Goal: Information Seeking & Learning: Check status

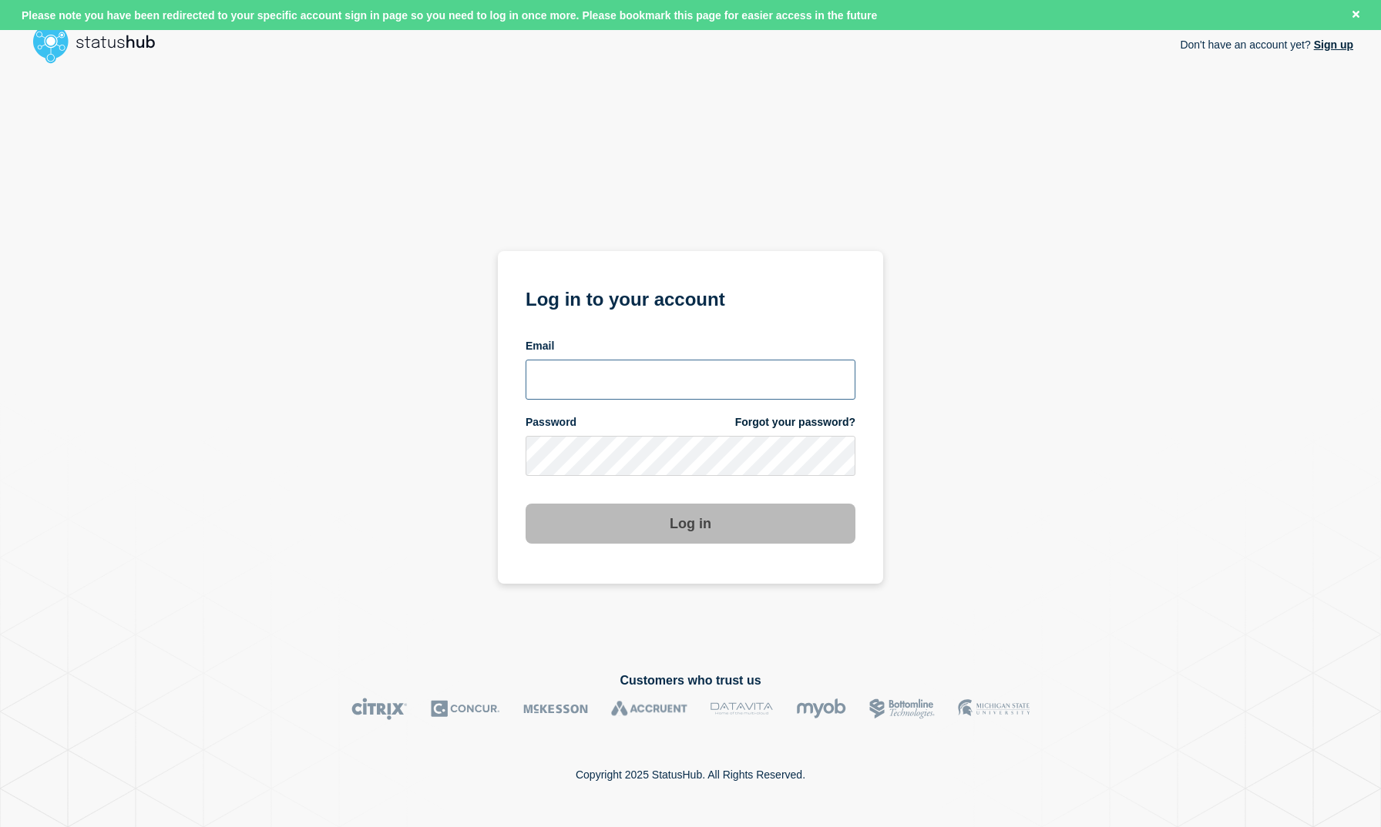
click at [612, 396] on input "email input" at bounding box center [690, 380] width 330 height 40
type input "roger.parks@conexon.us"
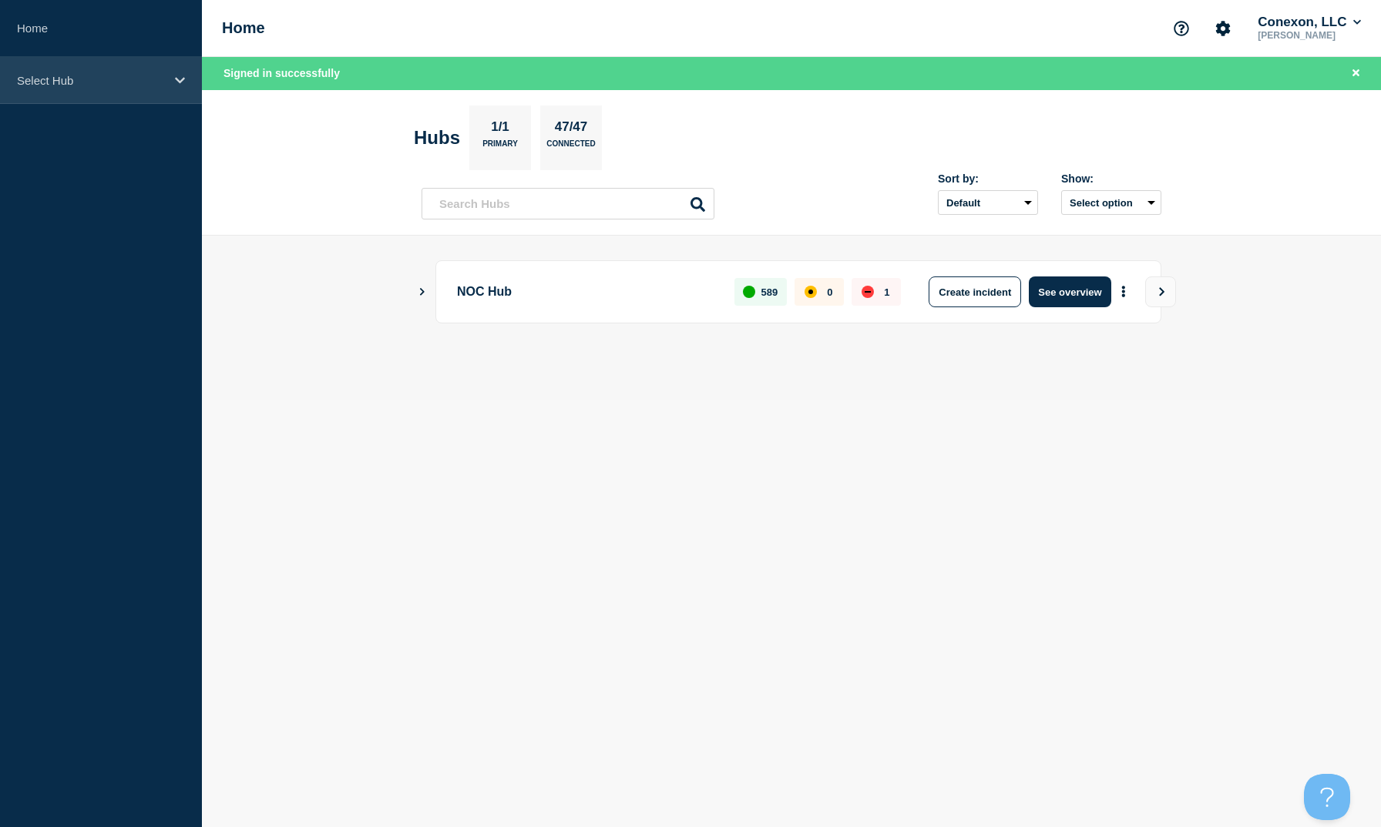
click at [160, 74] on p "Select Hub" at bounding box center [91, 80] width 148 height 13
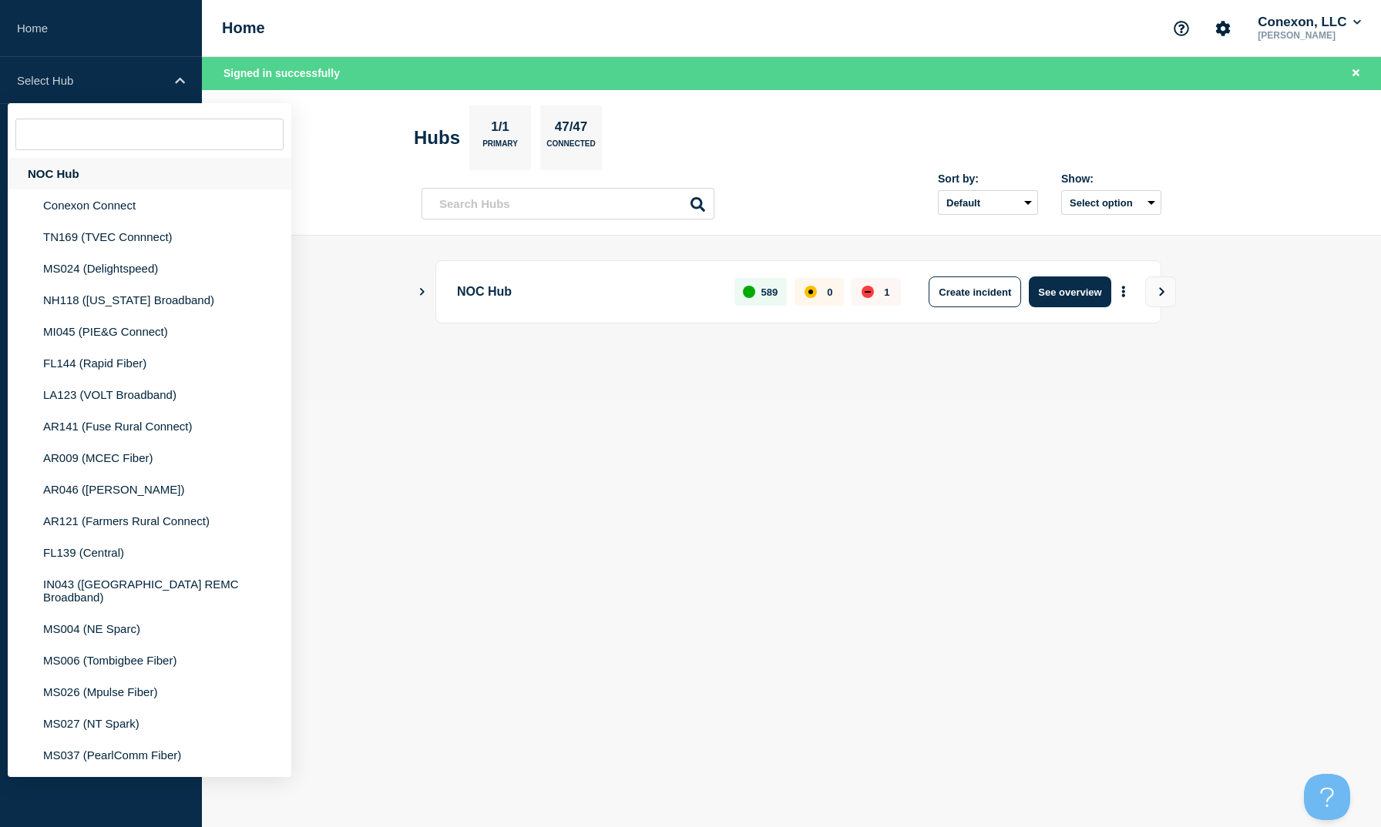
click at [96, 177] on div "NOC Hub" at bounding box center [150, 174] width 284 height 32
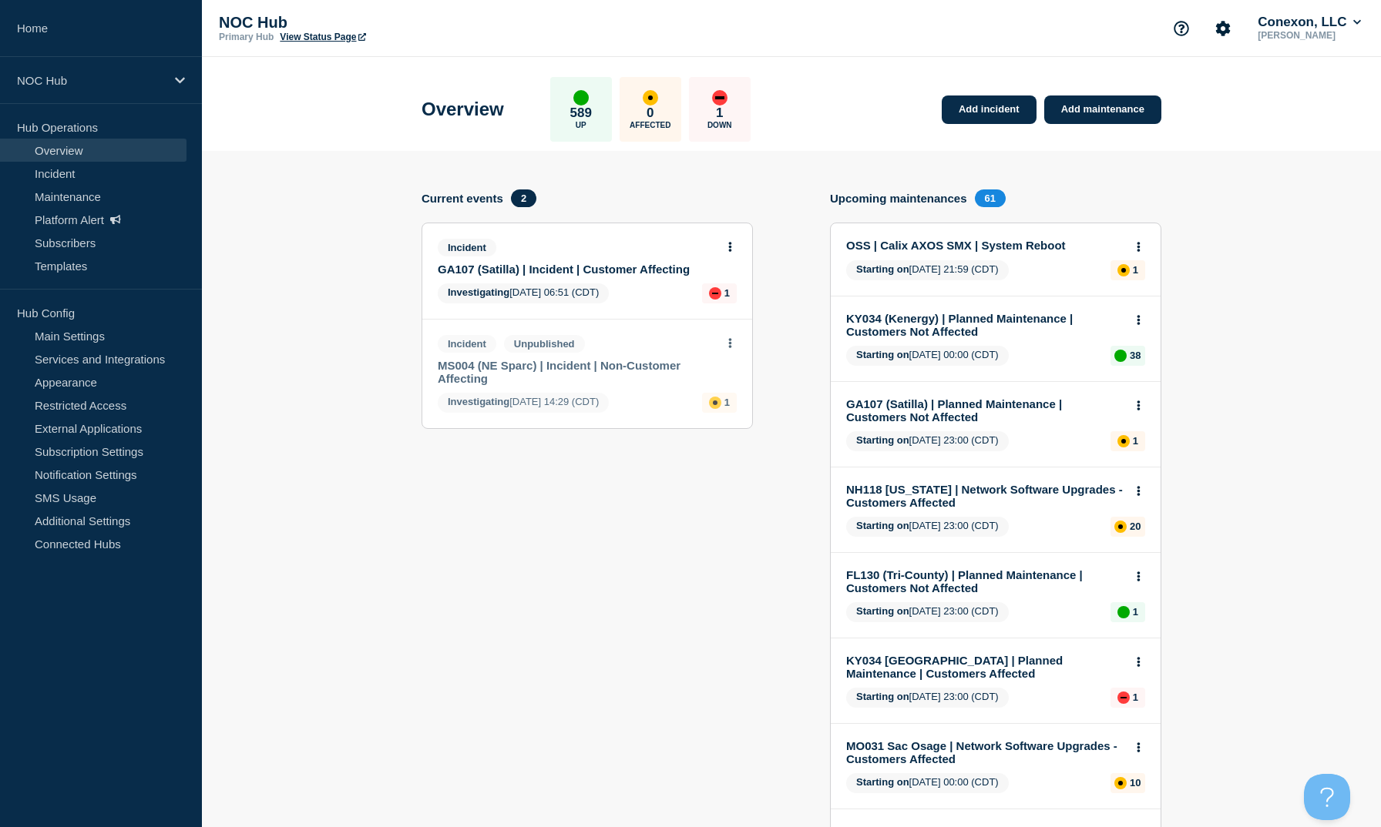
click at [632, 276] on link "GA107 (Satilla) | Incident | Customer Affecting" at bounding box center [577, 269] width 278 height 13
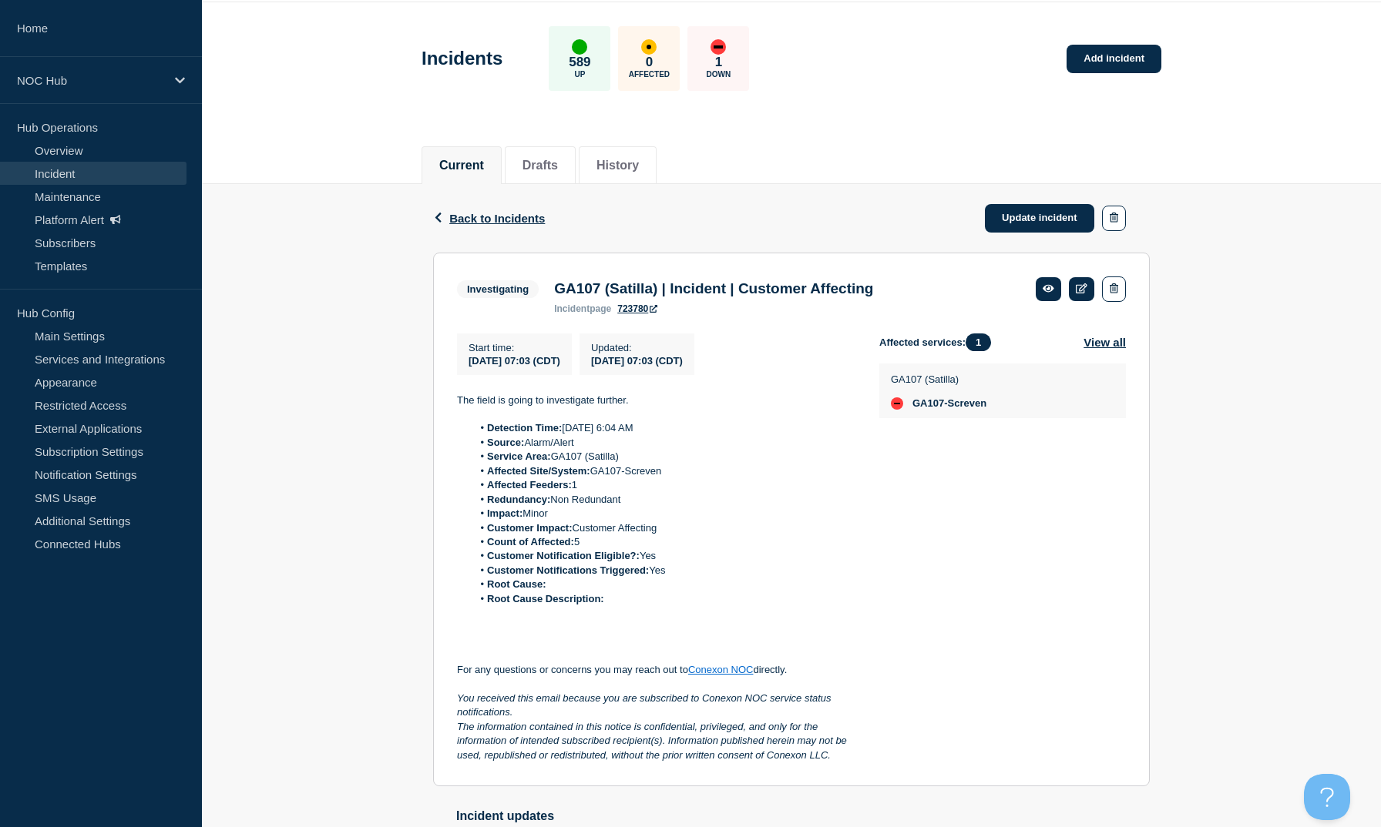
scroll to position [193, 0]
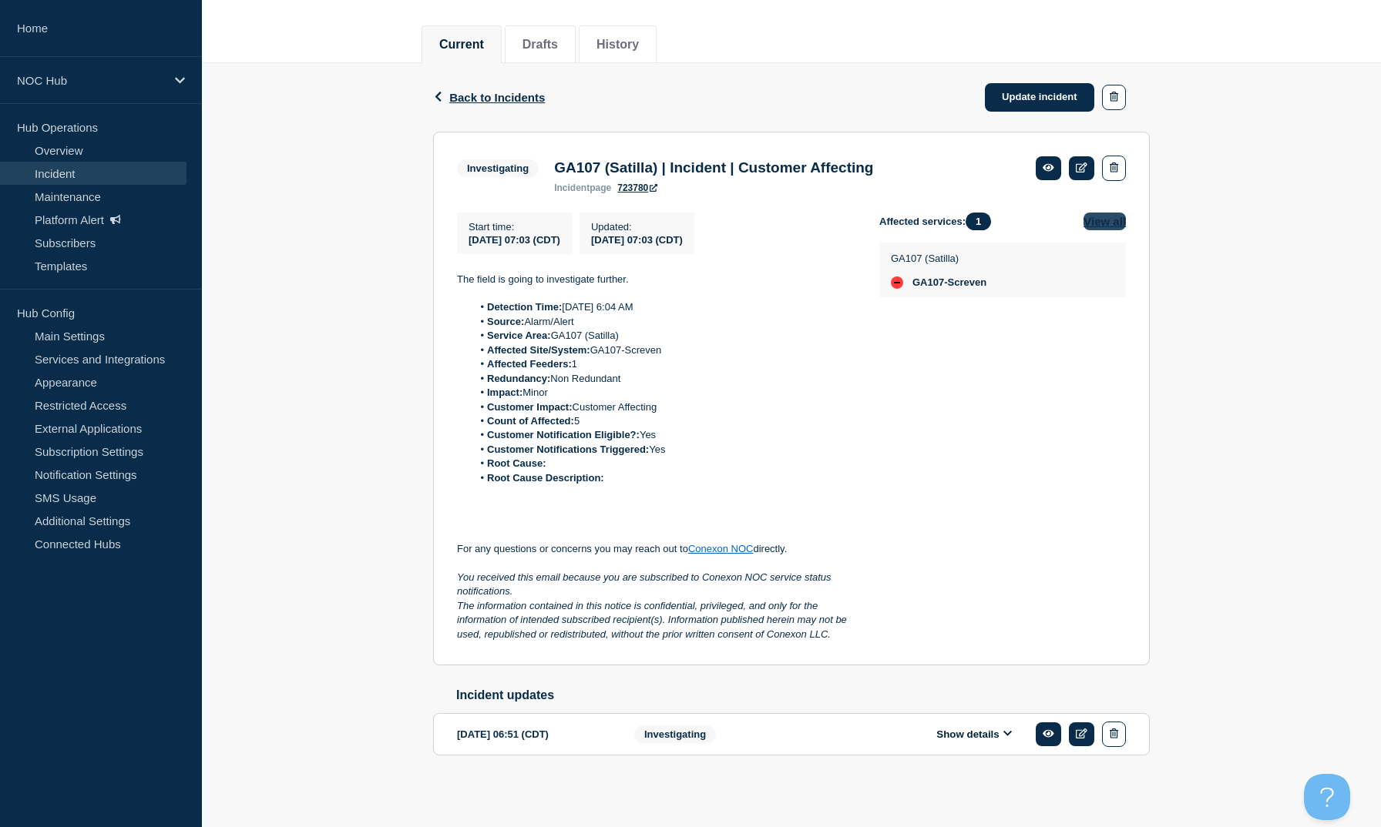
click at [1116, 214] on button "View all" at bounding box center [1104, 222] width 42 height 18
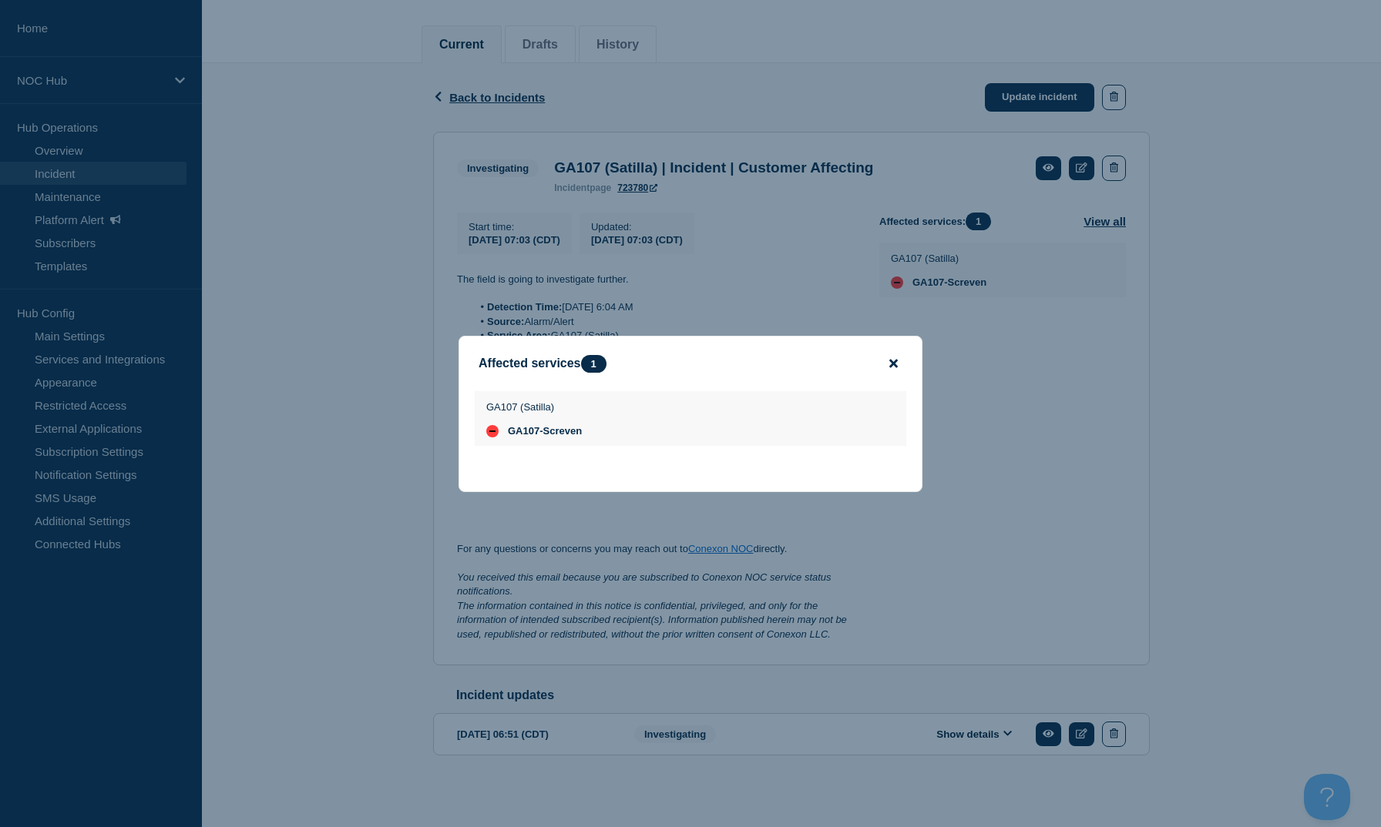
click at [895, 359] on icon "close button" at bounding box center [893, 363] width 8 height 8
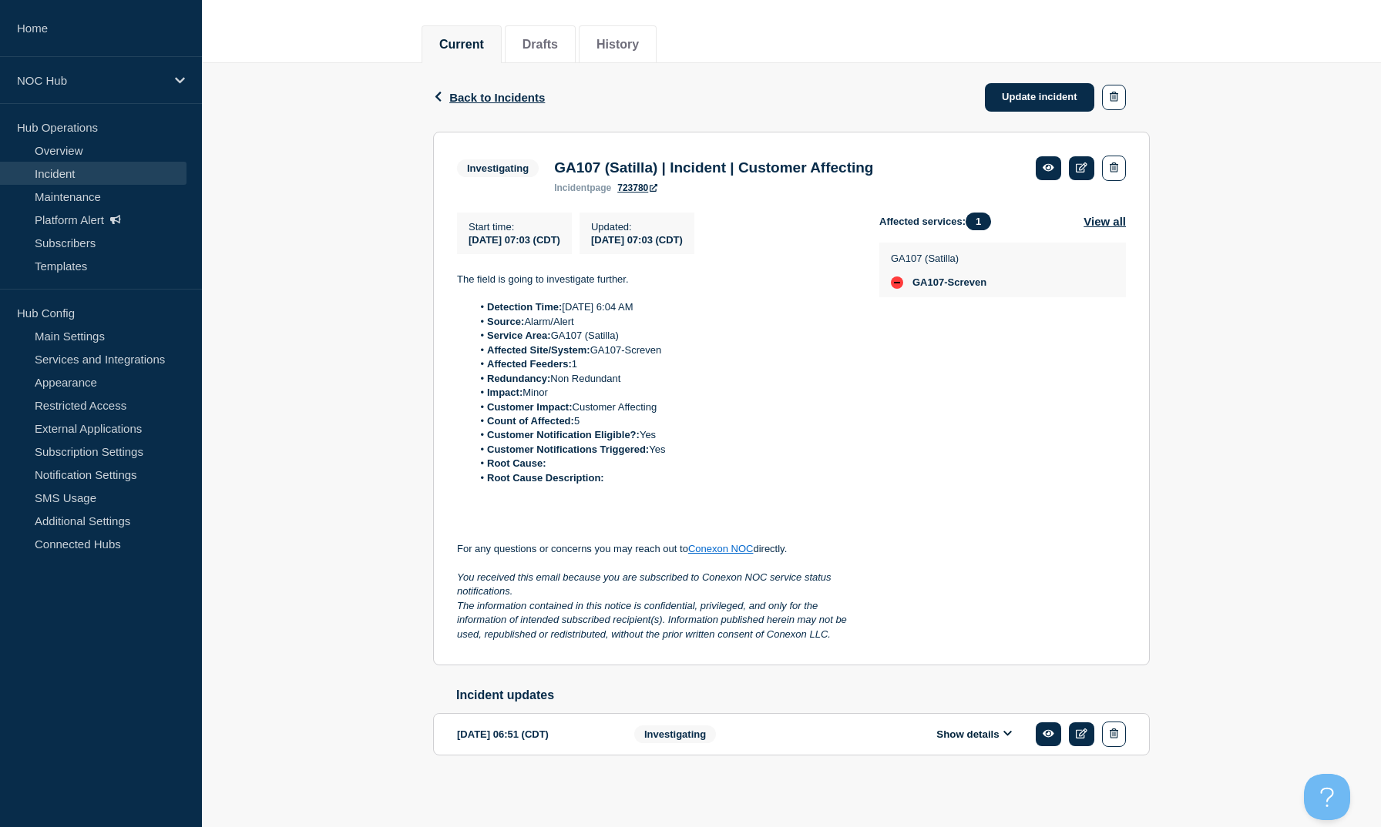
click at [643, 183] on link "723780" at bounding box center [637, 188] width 40 height 11
click at [59, 170] on link "Incident" at bounding box center [93, 173] width 186 height 23
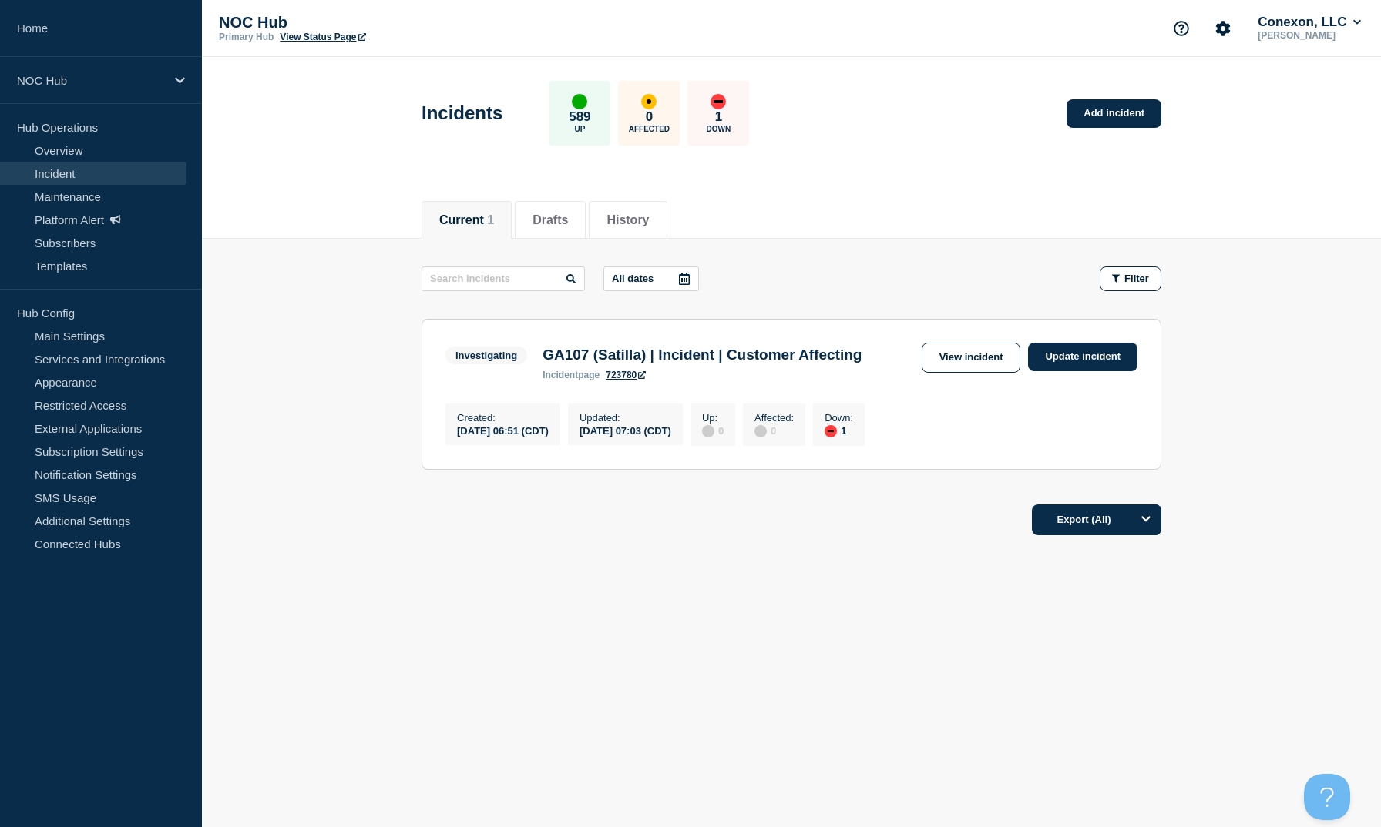
click at [628, 381] on link "723780" at bounding box center [626, 375] width 40 height 11
click at [612, 220] on button "History" at bounding box center [627, 220] width 42 height 14
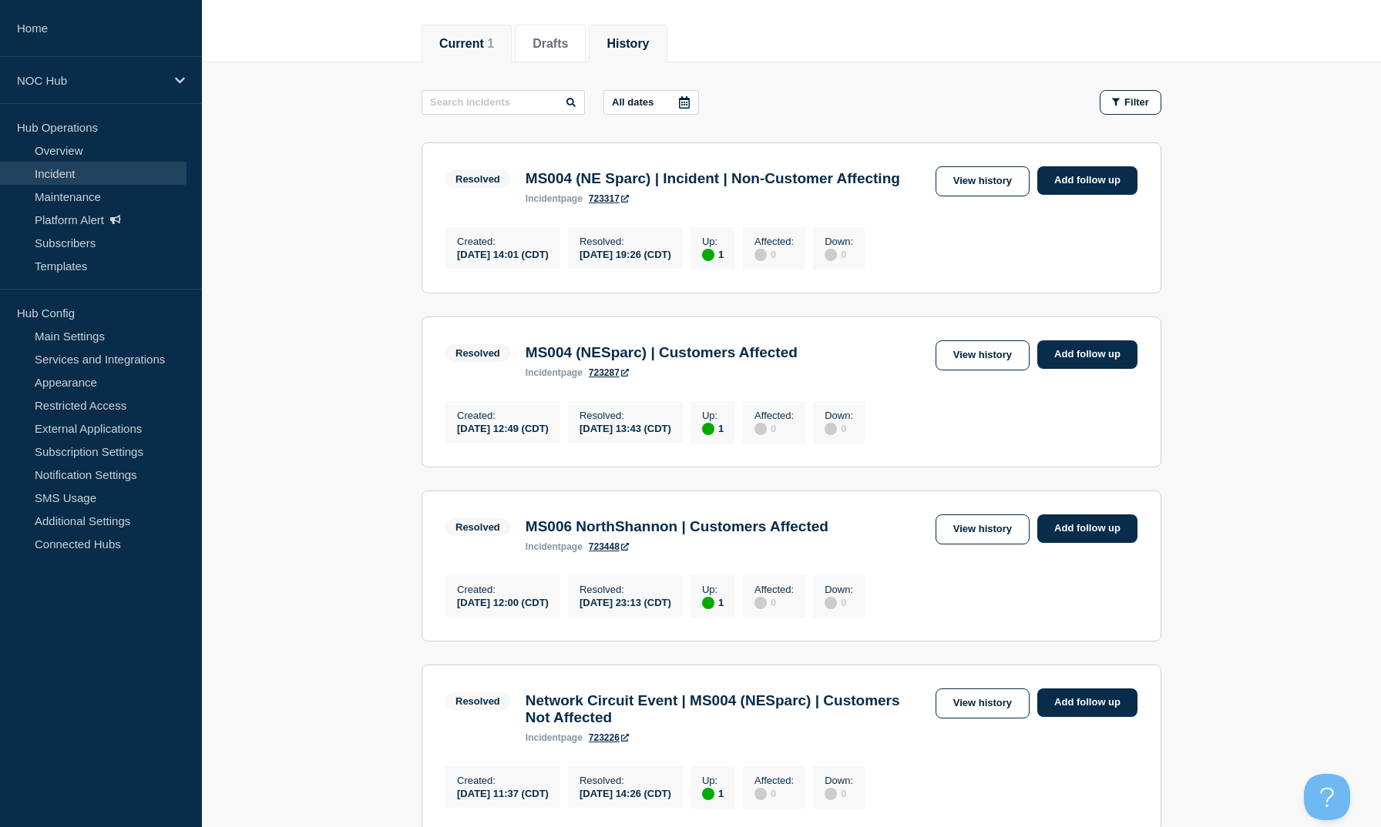
scroll to position [200, 0]
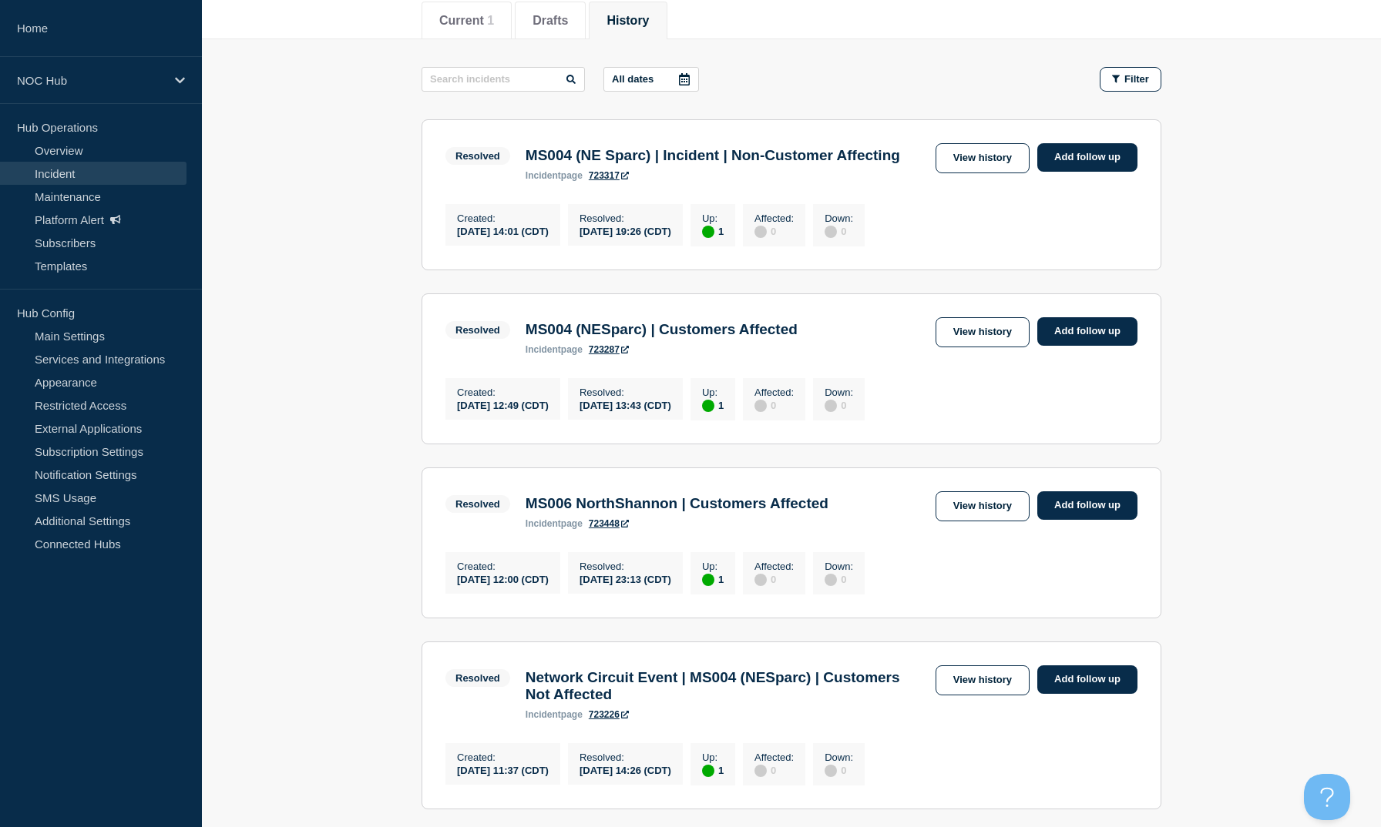
click at [612, 181] on link "723317" at bounding box center [609, 175] width 40 height 11
